Goal: Information Seeking & Learning: Check status

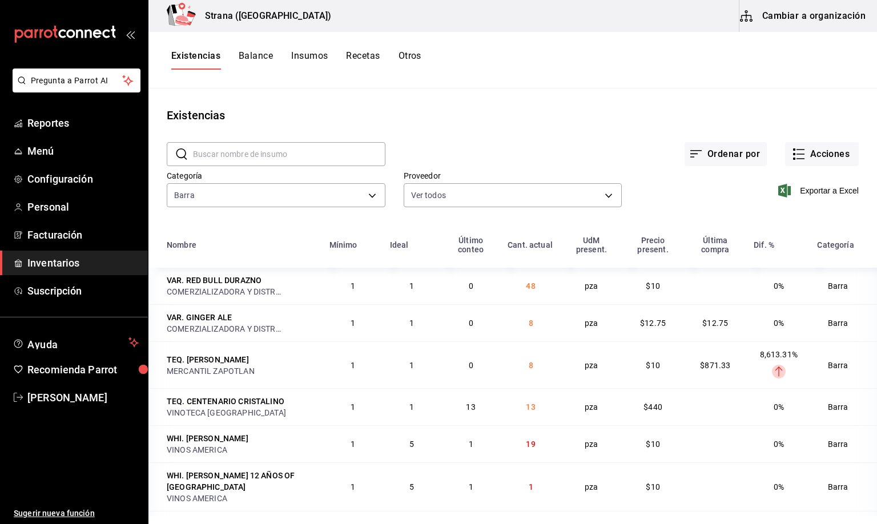
click at [293, 104] on main "Existencias ​ ​ Ordenar por Acciones Categoría Barra 22ec9f2c-e042-44ea-8d53-bf…" at bounding box center [512, 302] width 728 height 428
click at [46, 122] on span "Reportes" at bounding box center [82, 122] width 111 height 15
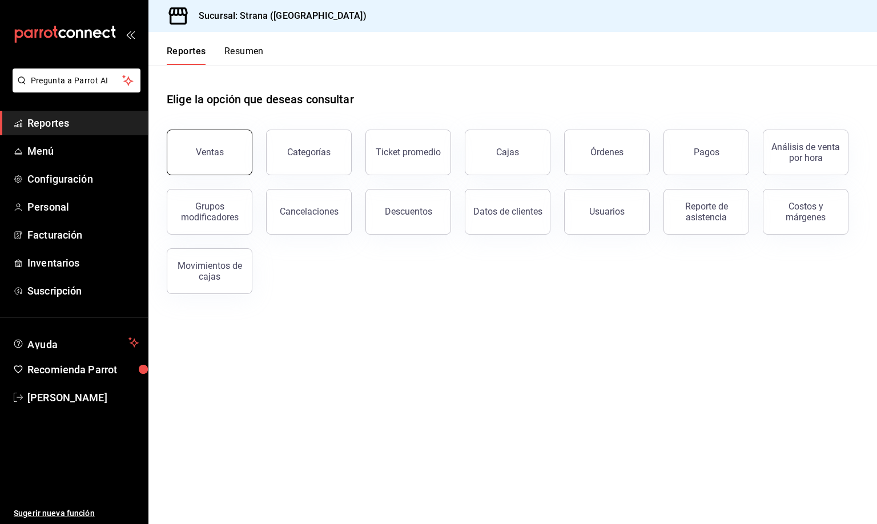
click at [206, 150] on div "Ventas" at bounding box center [210, 152] width 28 height 11
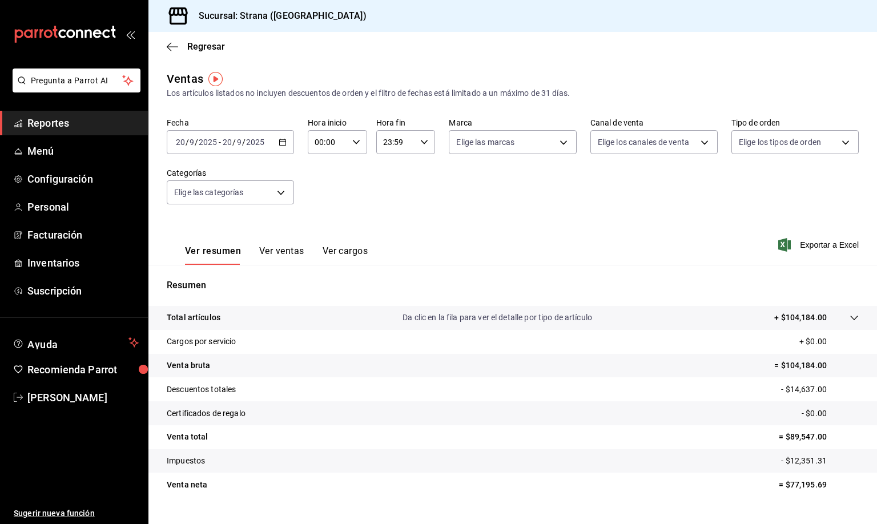
click at [178, 140] on input "20" at bounding box center [180, 142] width 10 height 9
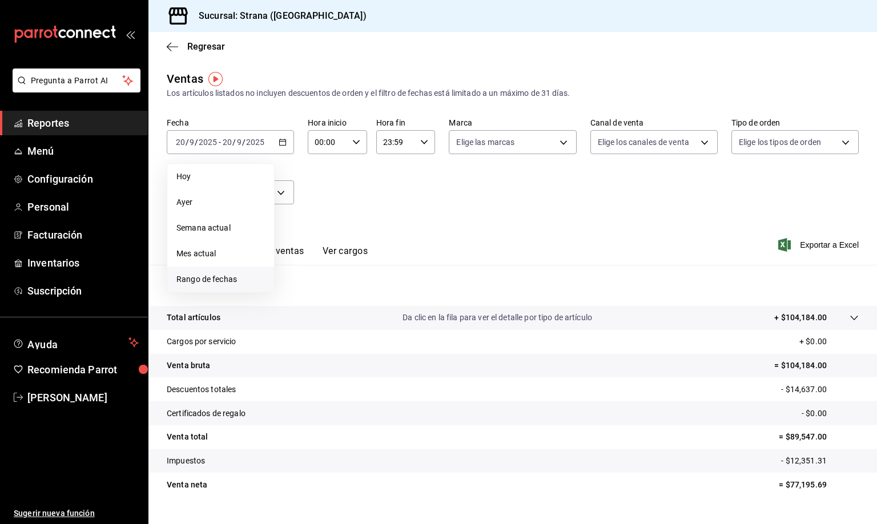
click at [206, 280] on span "Rango de fechas" at bounding box center [220, 279] width 88 height 12
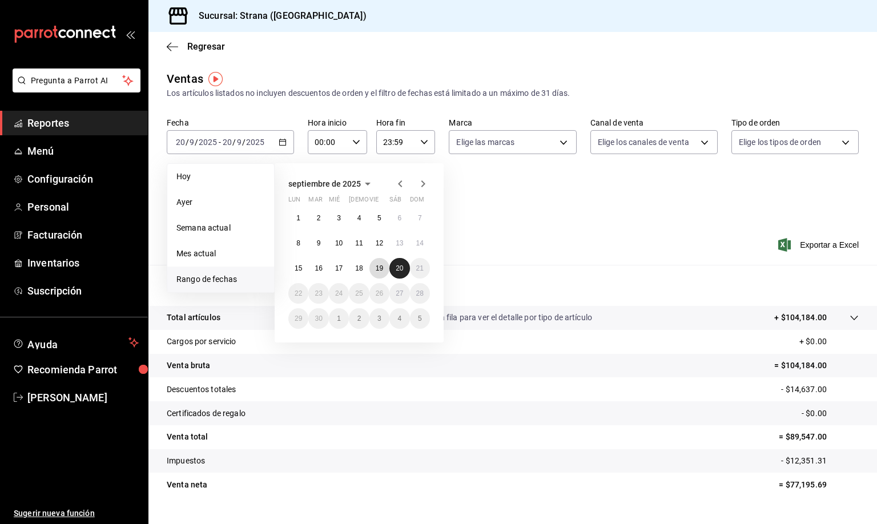
drag, startPoint x: 379, startPoint y: 272, endPoint x: 403, endPoint y: 274, distance: 24.0
click at [381, 273] on button "19" at bounding box center [379, 268] width 20 height 21
click at [400, 269] on abbr "20" at bounding box center [399, 268] width 7 height 8
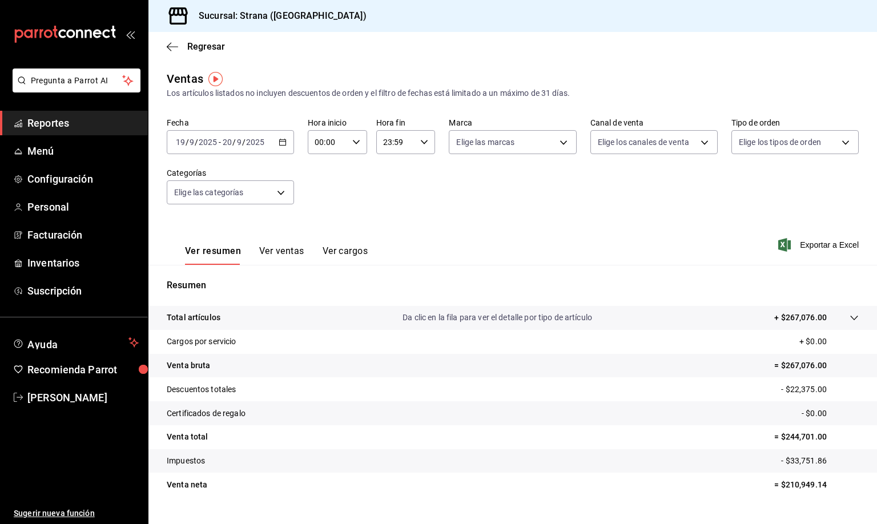
click at [315, 139] on input "00:00" at bounding box center [328, 142] width 40 height 23
click at [319, 201] on span "20" at bounding box center [319, 205] width 11 height 9
type input "20:00"
click at [348, 168] on span "00" at bounding box center [348, 171] width 11 height 9
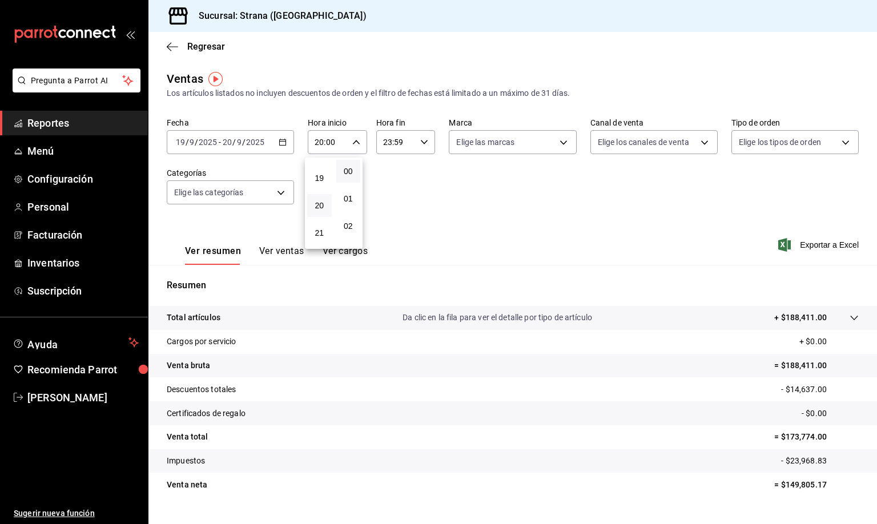
click at [381, 141] on div at bounding box center [438, 262] width 877 height 524
click at [381, 141] on input "23:59" at bounding box center [396, 142] width 40 height 23
click at [385, 170] on span "14" at bounding box center [386, 174] width 11 height 9
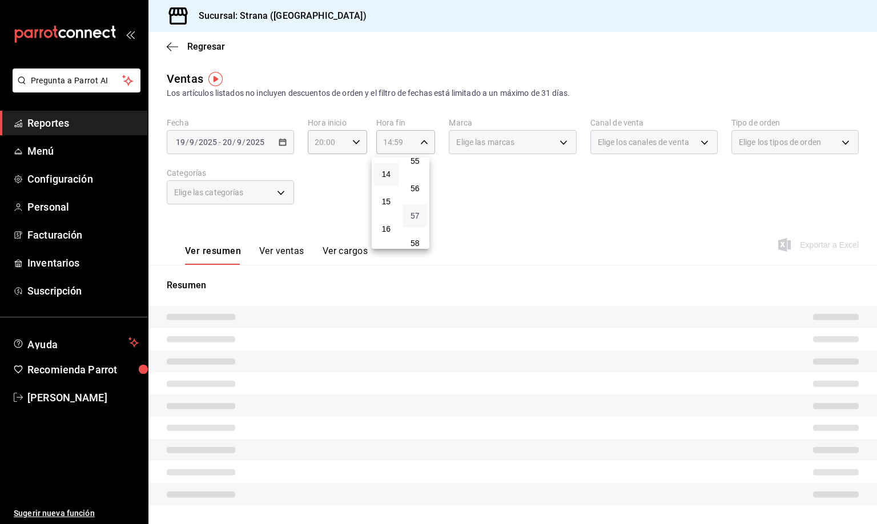
click at [413, 211] on span "57" at bounding box center [415, 215] width 11 height 9
type input "14:57"
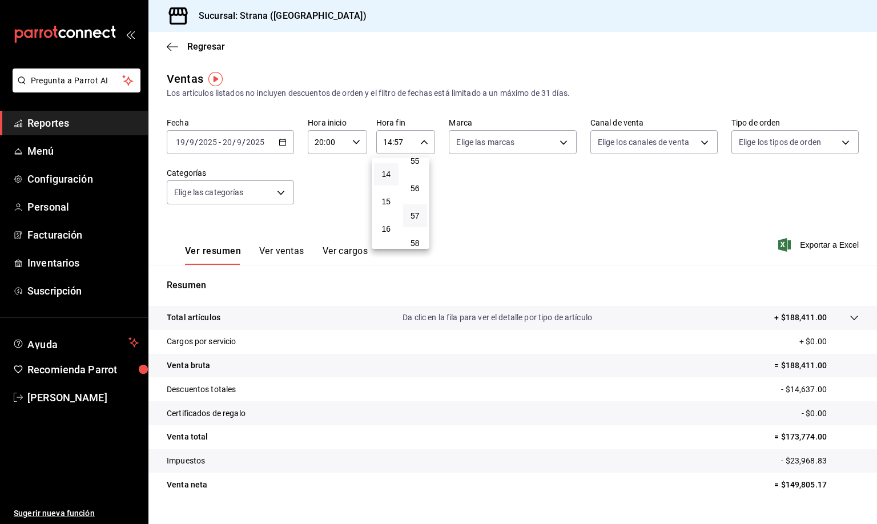
click at [281, 254] on div at bounding box center [438, 262] width 877 height 524
click at [280, 254] on button "Ver ventas" at bounding box center [281, 254] width 45 height 19
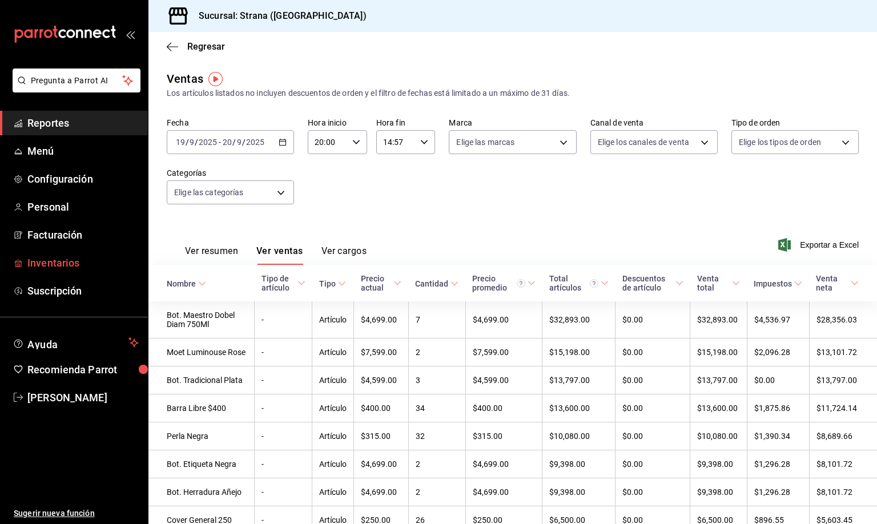
click at [59, 266] on span "Inventarios" at bounding box center [82, 262] width 111 height 15
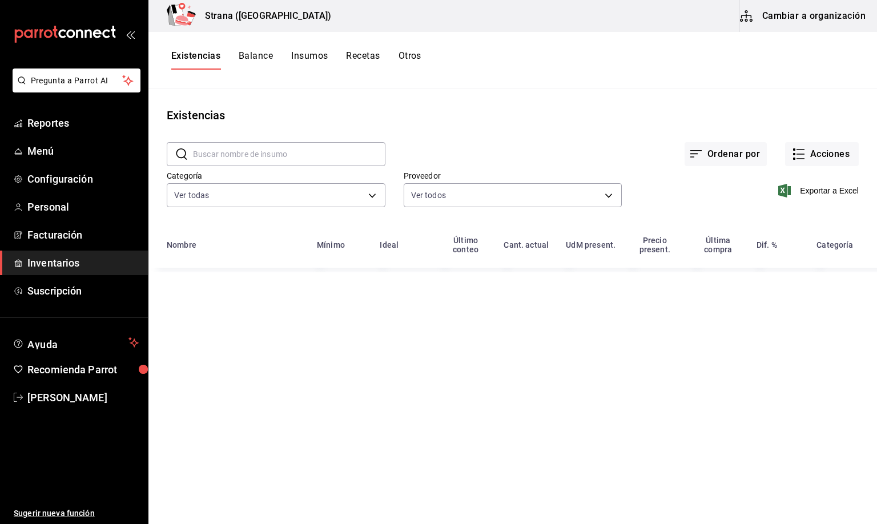
click at [408, 55] on button "Otros" at bounding box center [409, 59] width 23 height 19
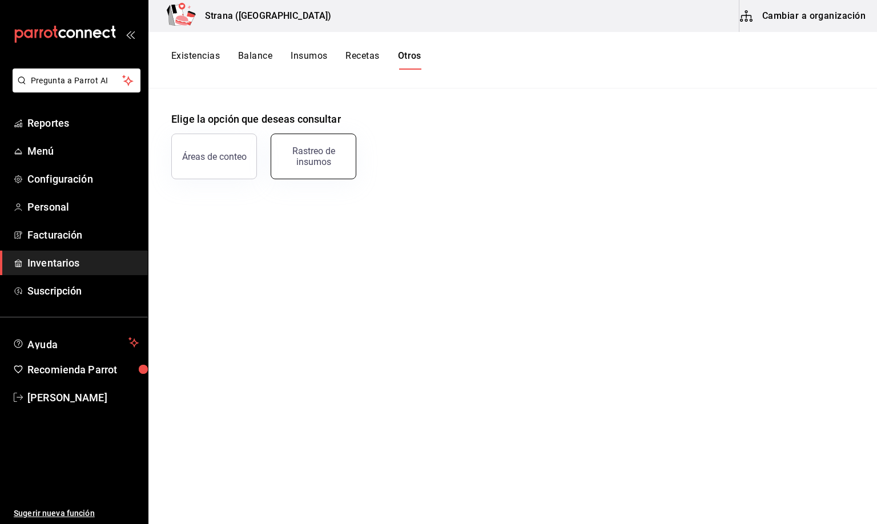
click at [305, 158] on div "Rastreo de insumos" at bounding box center [313, 157] width 71 height 22
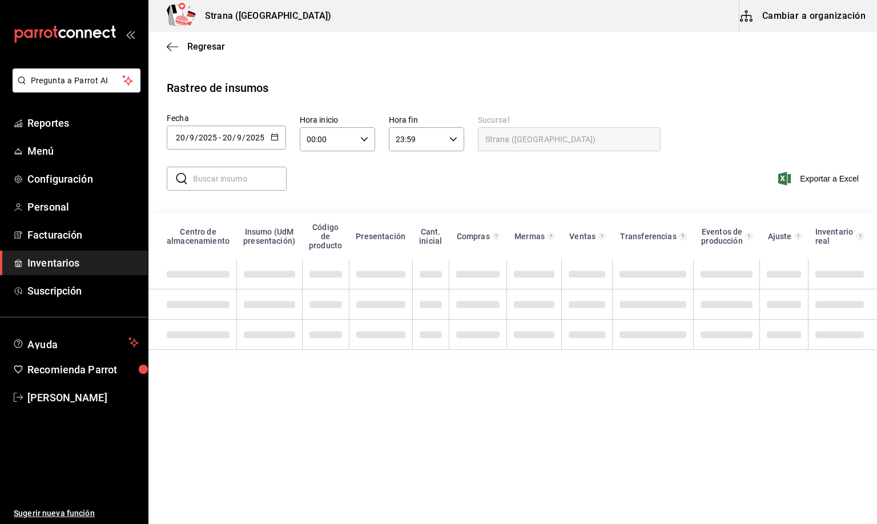
click at [182, 135] on input "20" at bounding box center [180, 137] width 10 height 9
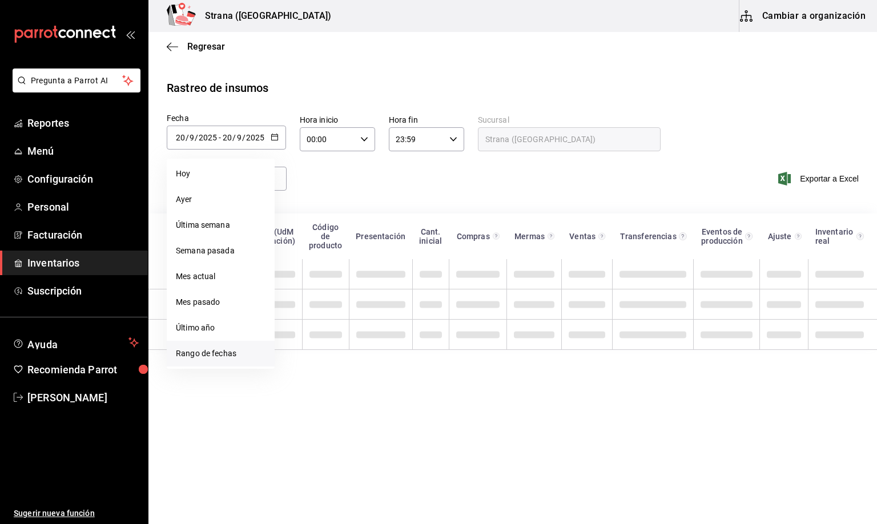
drag, startPoint x: 199, startPoint y: 356, endPoint x: 192, endPoint y: 358, distance: 6.7
click at [198, 357] on li "Rango de fechas" at bounding box center [221, 354] width 108 height 26
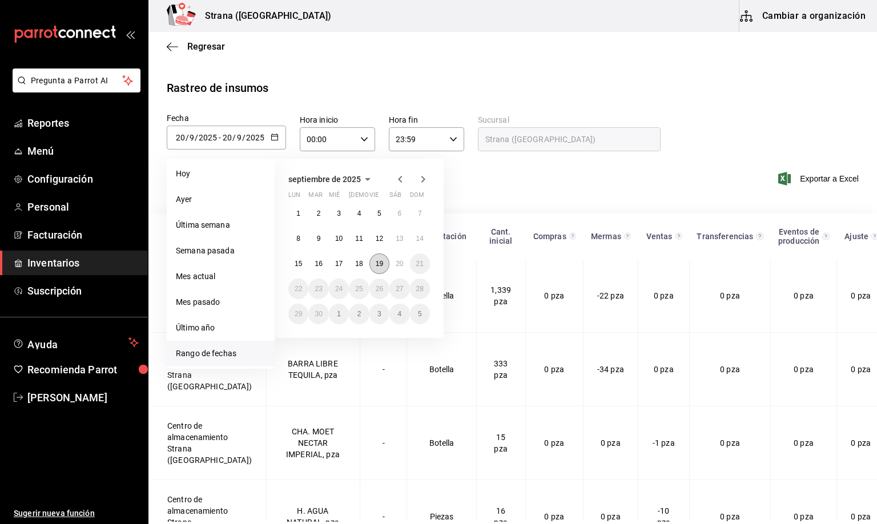
click at [380, 269] on button "19" at bounding box center [379, 263] width 20 height 21
click at [396, 269] on button "20" at bounding box center [399, 263] width 20 height 21
type input "[DATE]"
type input "19"
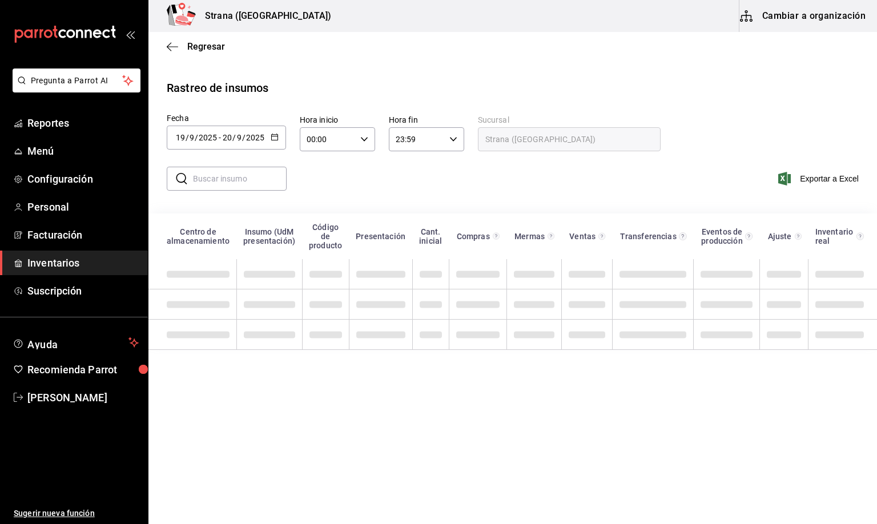
click at [311, 134] on input "00:00" at bounding box center [328, 139] width 56 height 23
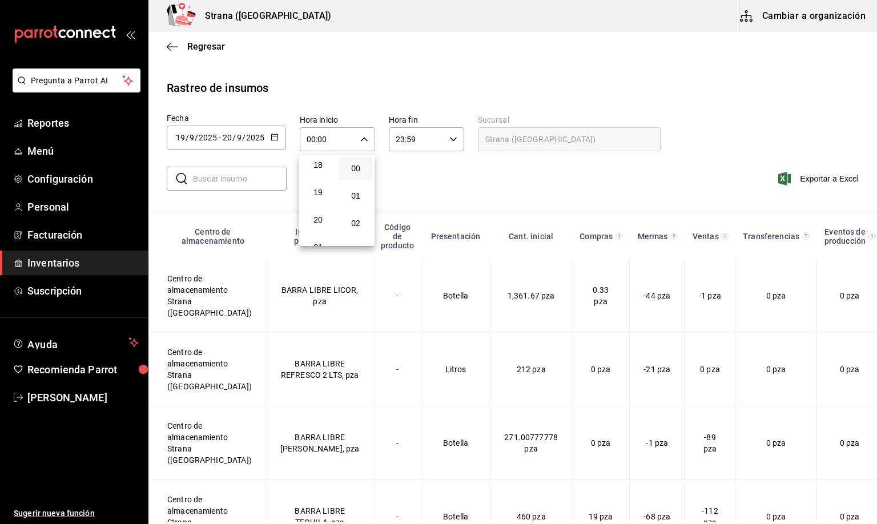
scroll to position [466, 0]
click at [316, 245] on span "20" at bounding box center [317, 249] width 19 height 9
type input "20:00"
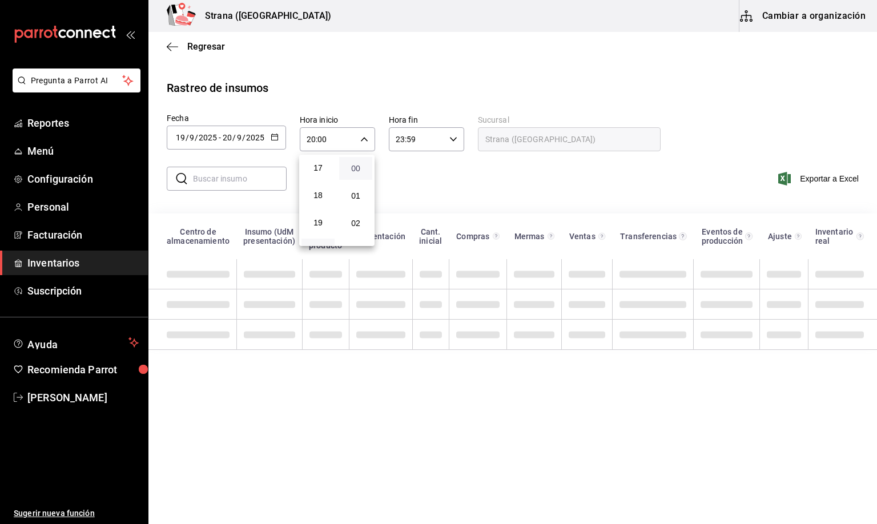
click at [356, 166] on span "00" at bounding box center [355, 168] width 19 height 9
click at [397, 137] on div at bounding box center [438, 262] width 877 height 524
click at [397, 142] on input "23:59" at bounding box center [417, 139] width 56 height 23
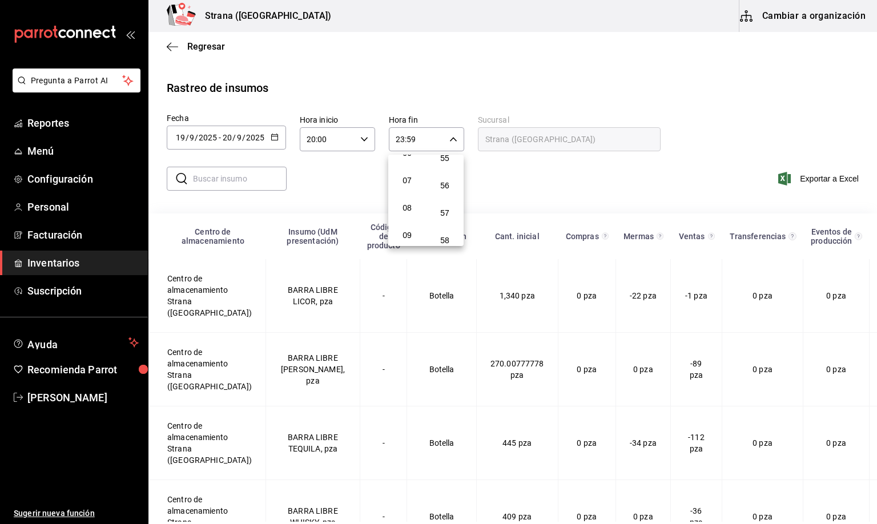
scroll to position [210, 0]
click at [399, 201] on span "09" at bounding box center [406, 205] width 19 height 9
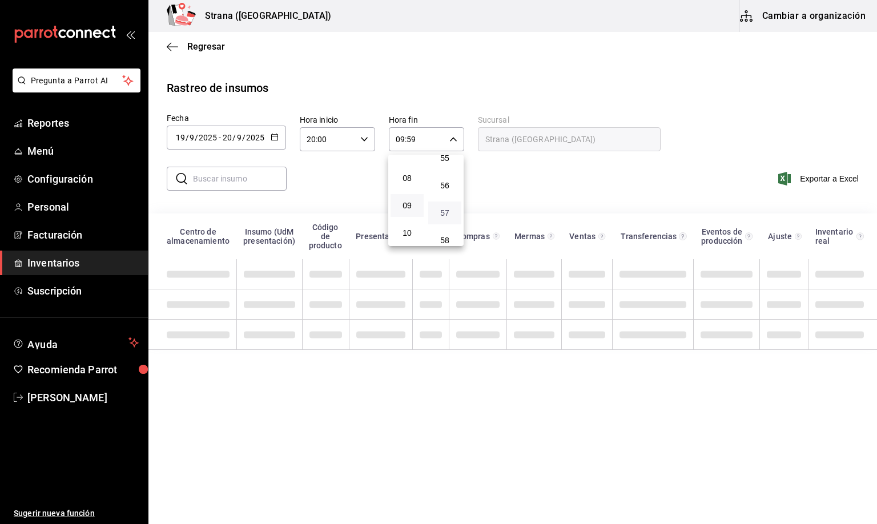
click at [444, 208] on span "57" at bounding box center [444, 212] width 19 height 9
type input "09:57"
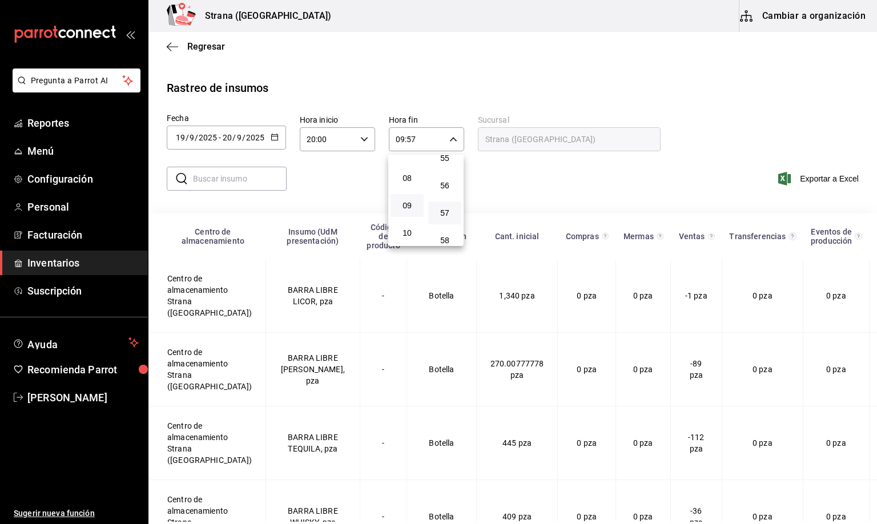
click at [869, 513] on div at bounding box center [438, 262] width 877 height 524
click at [869, 513] on div "00 01 02 03 04 05 06 07 08 09 10 11 12 13 14 15 16 17 18 19 20 21 22 23 00 01 0…" at bounding box center [438, 263] width 877 height 521
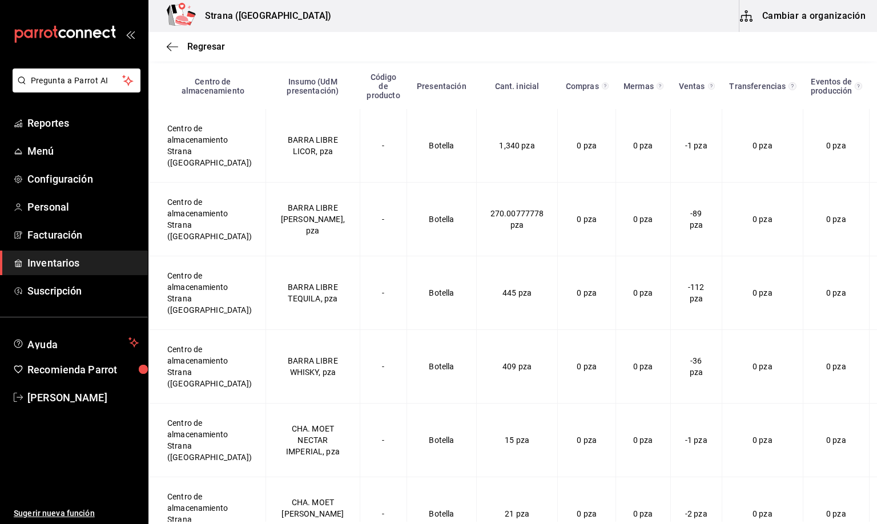
scroll to position [34, 0]
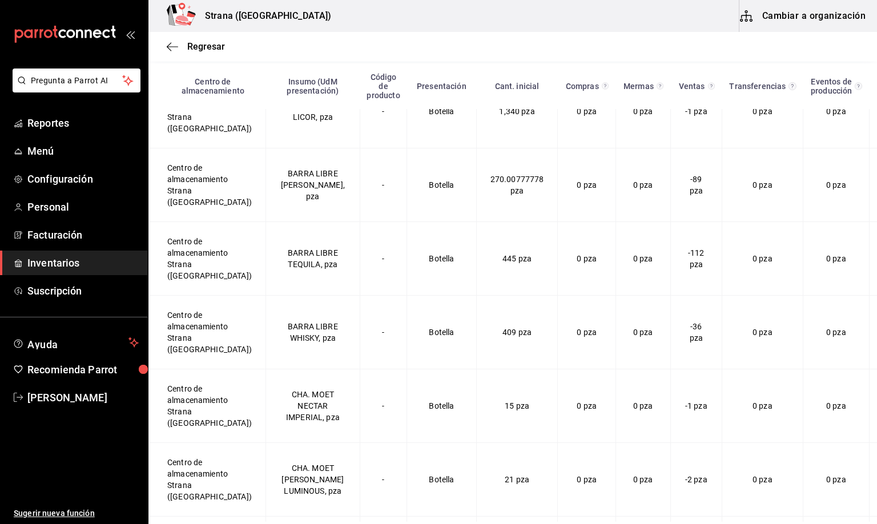
click at [853, 513] on div "Centro de almacenamiento Insumo (UdM presentación) Código de producto Presentac…" at bounding box center [512, 292] width 728 height 458
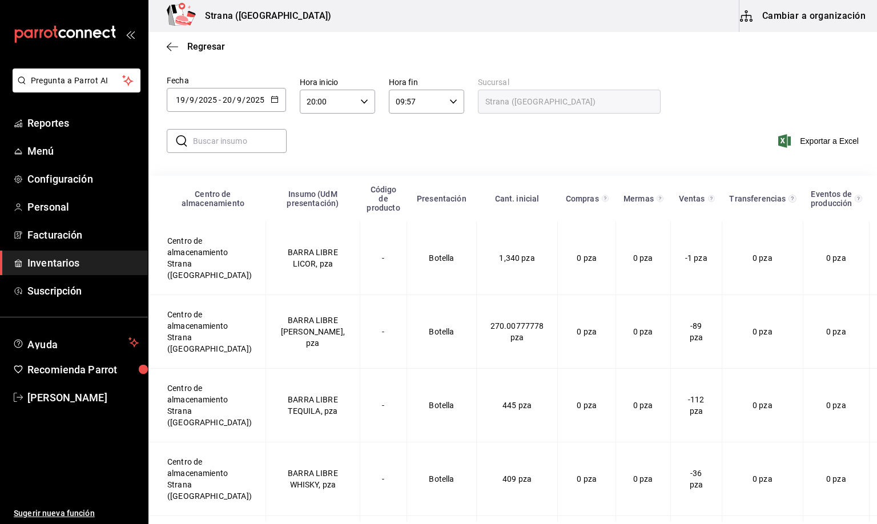
scroll to position [0, 0]
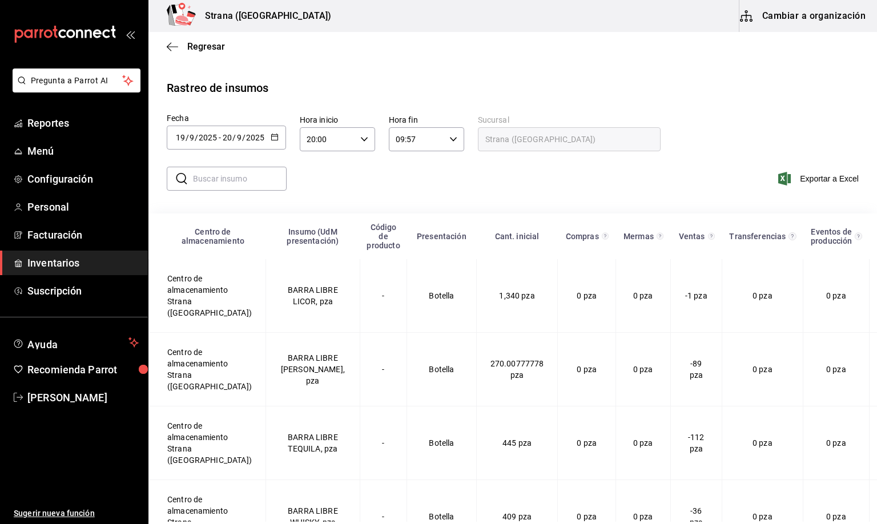
click at [213, 182] on input "text" at bounding box center [240, 178] width 94 height 23
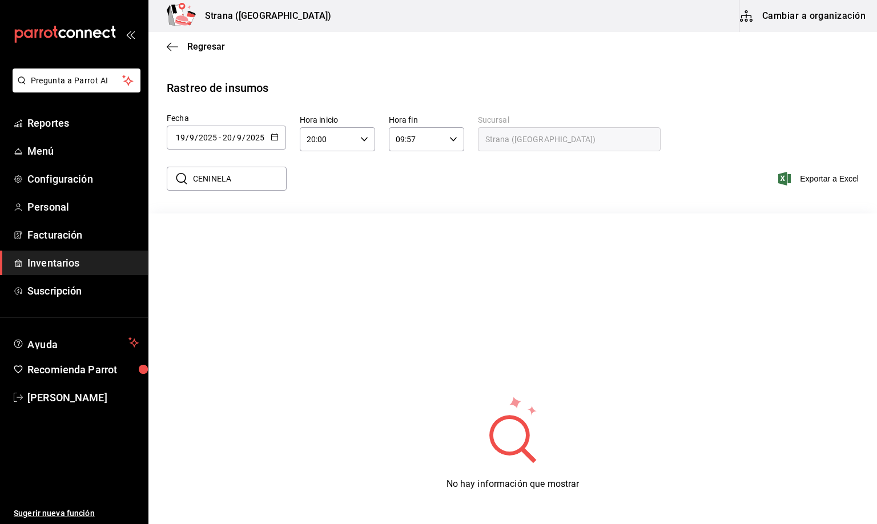
click at [216, 180] on input "CENINELA" at bounding box center [240, 178] width 94 height 23
click at [208, 179] on input "CENITELA" at bounding box center [240, 178] width 94 height 23
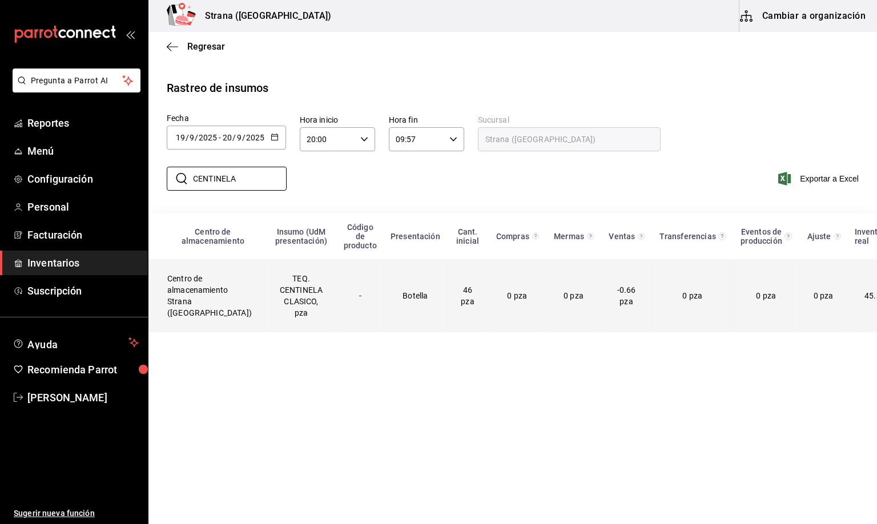
type input "CENTINELA"
click at [287, 292] on td "TEQ. CENTINELA CLASICO, pza" at bounding box center [300, 295] width 71 height 73
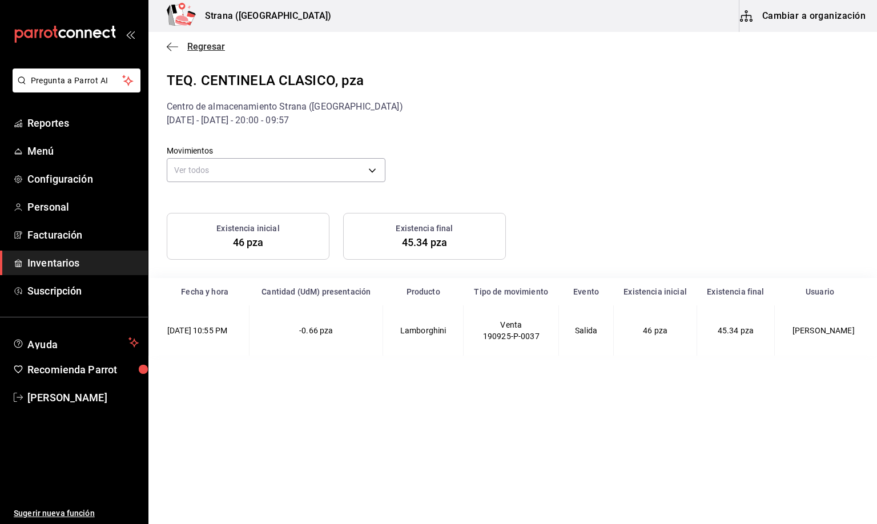
click at [198, 45] on span "Regresar" at bounding box center [206, 46] width 38 height 11
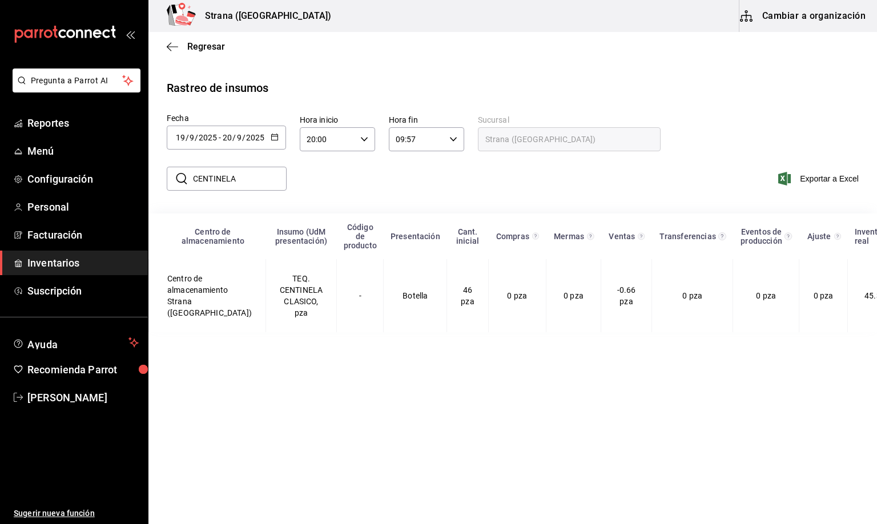
click at [53, 260] on span "Inventarios" at bounding box center [82, 262] width 111 height 15
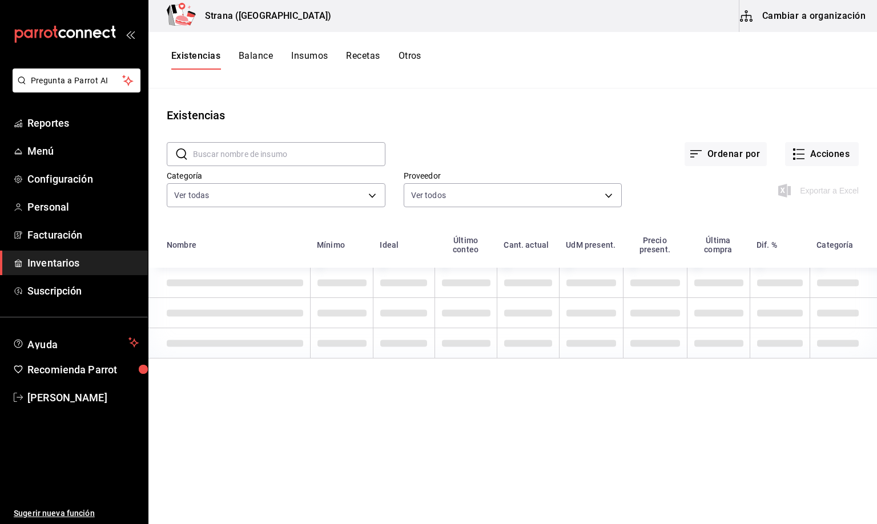
click at [362, 53] on button "Recetas" at bounding box center [363, 59] width 34 height 19
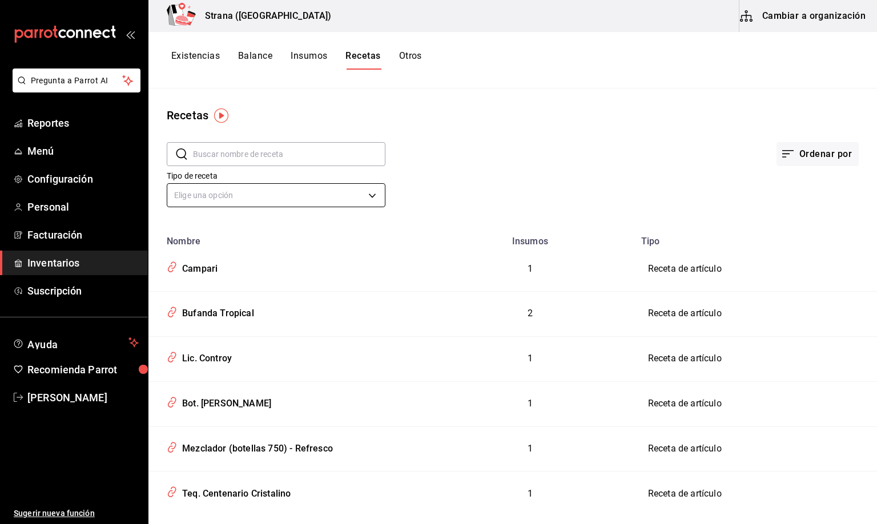
click at [219, 194] on body "Pregunta a Parrot AI Reportes Menú Configuración Personal Facturación Inventari…" at bounding box center [438, 258] width 877 height 516
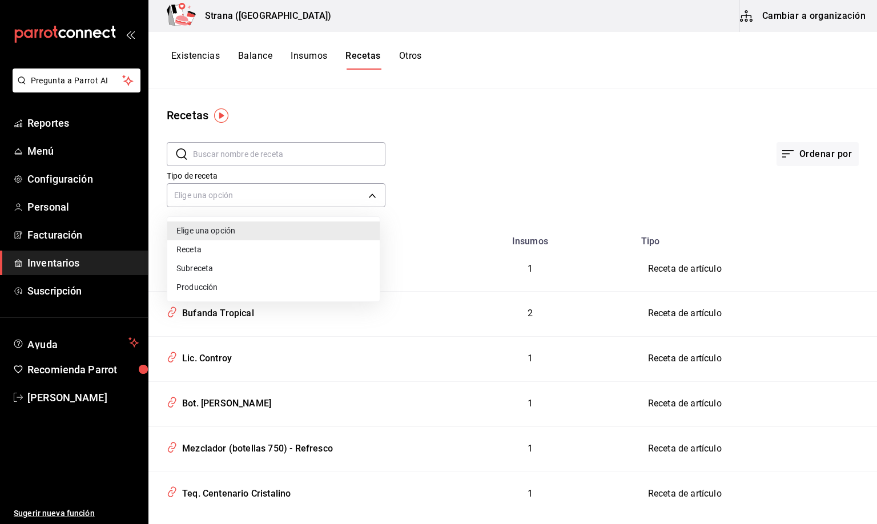
click at [201, 150] on div at bounding box center [438, 262] width 877 height 524
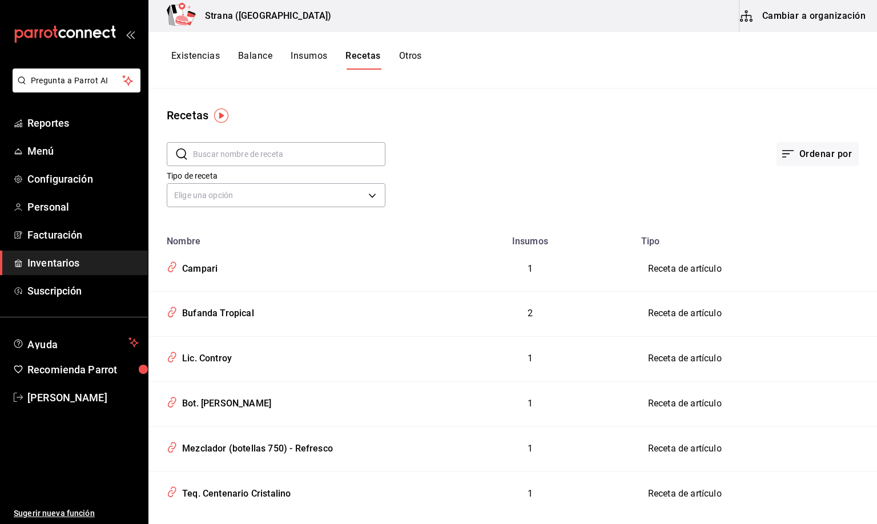
click at [208, 151] on input "text" at bounding box center [289, 154] width 192 height 23
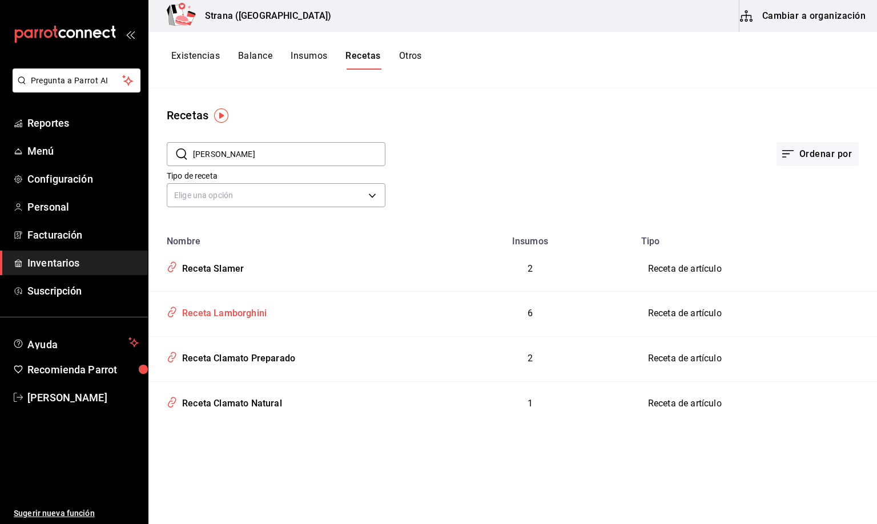
click at [240, 310] on div "Receta Lamborghini" at bounding box center [222, 312] width 89 height 18
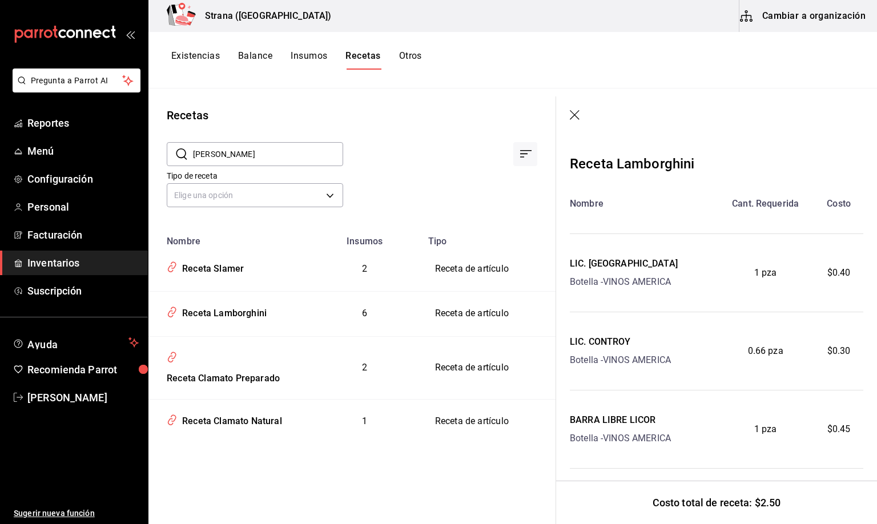
click at [223, 150] on input "[PERSON_NAME]" at bounding box center [268, 154] width 150 height 23
type input "L"
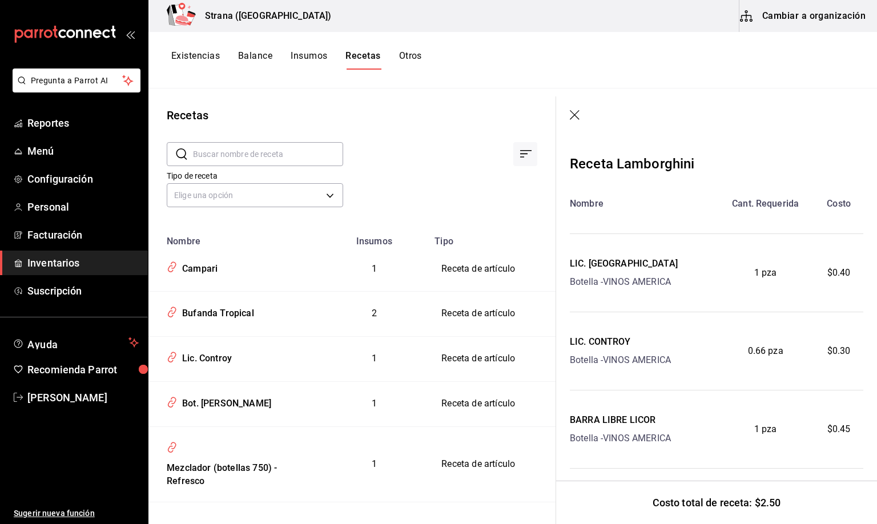
click at [575, 112] on icon "button" at bounding box center [575, 115] width 11 height 11
